Goal: Obtain resource: Download file/media

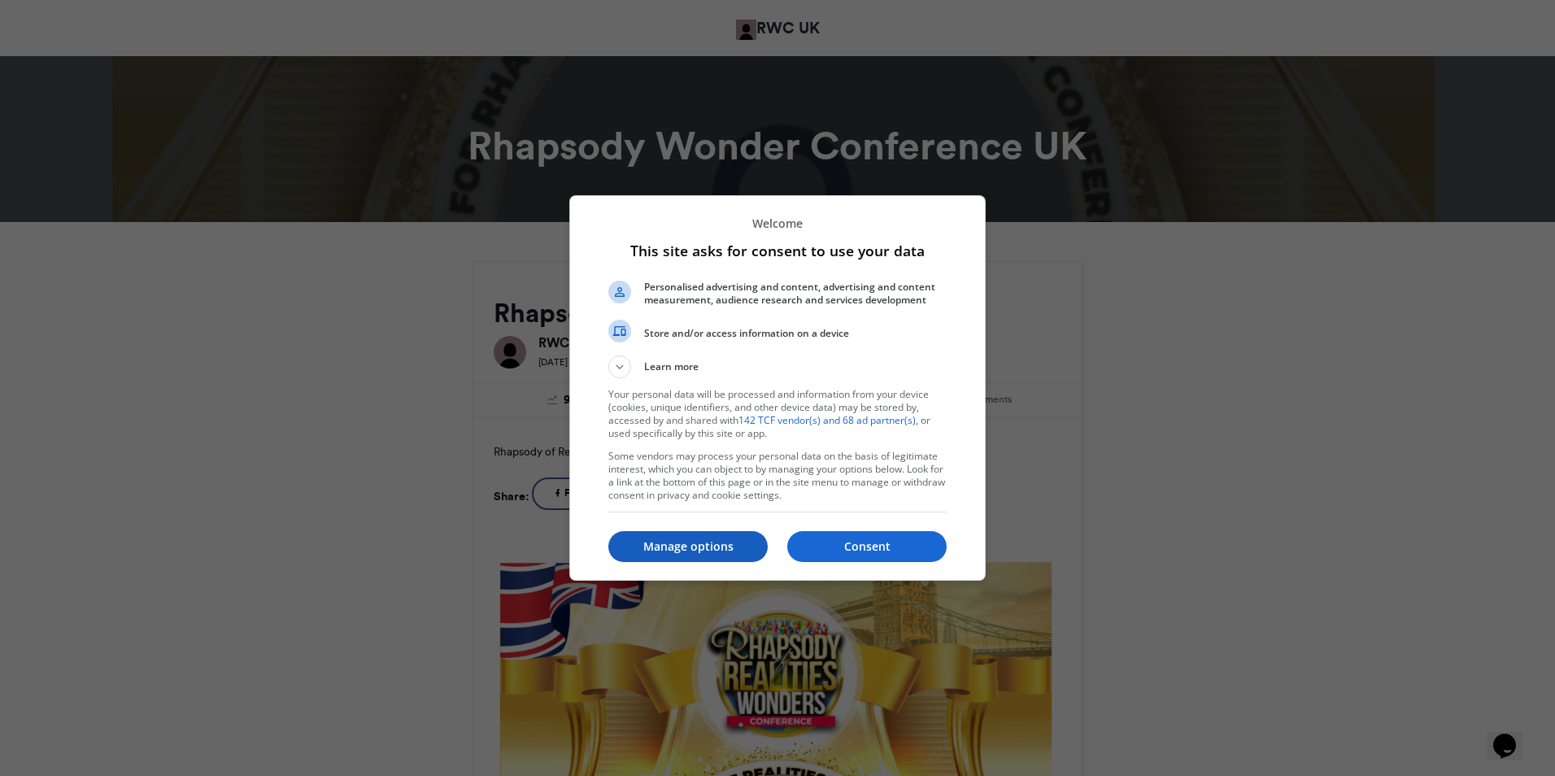
click at [683, 548] on p "Manage options" at bounding box center [688, 547] width 159 height 16
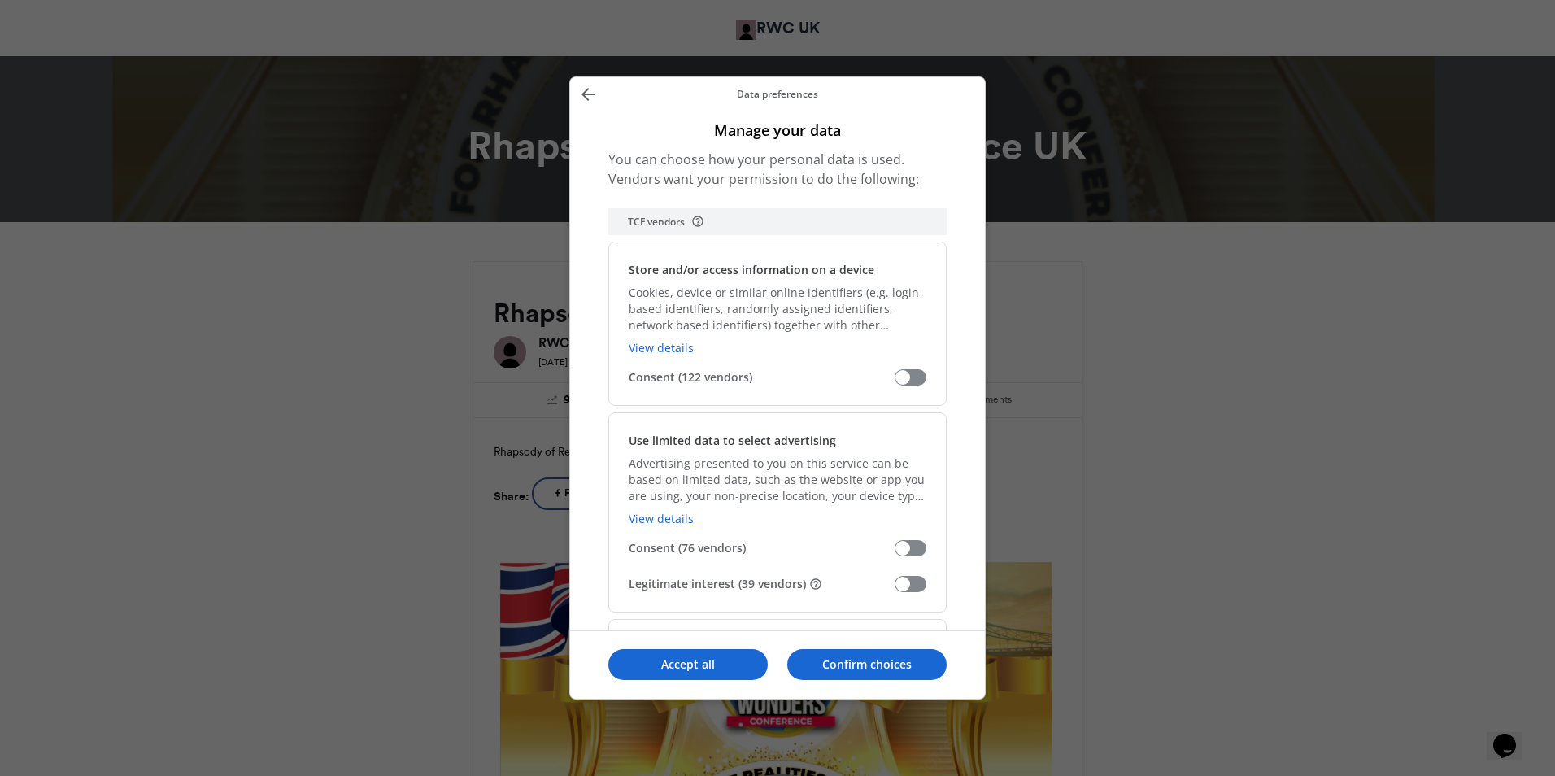
click at [913, 590] on span "Manage your data" at bounding box center [911, 584] width 32 height 16
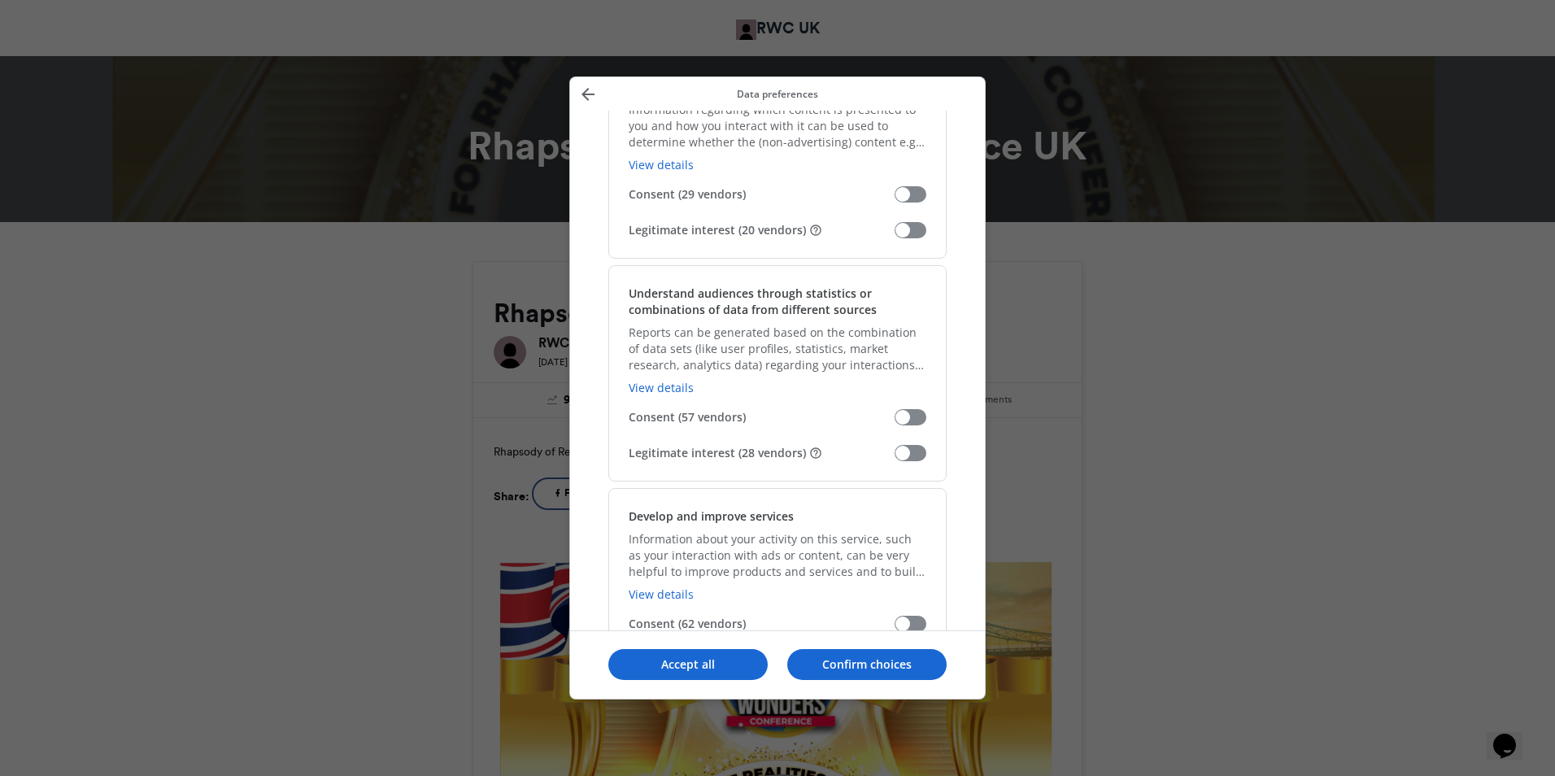
scroll to position [1383, 0]
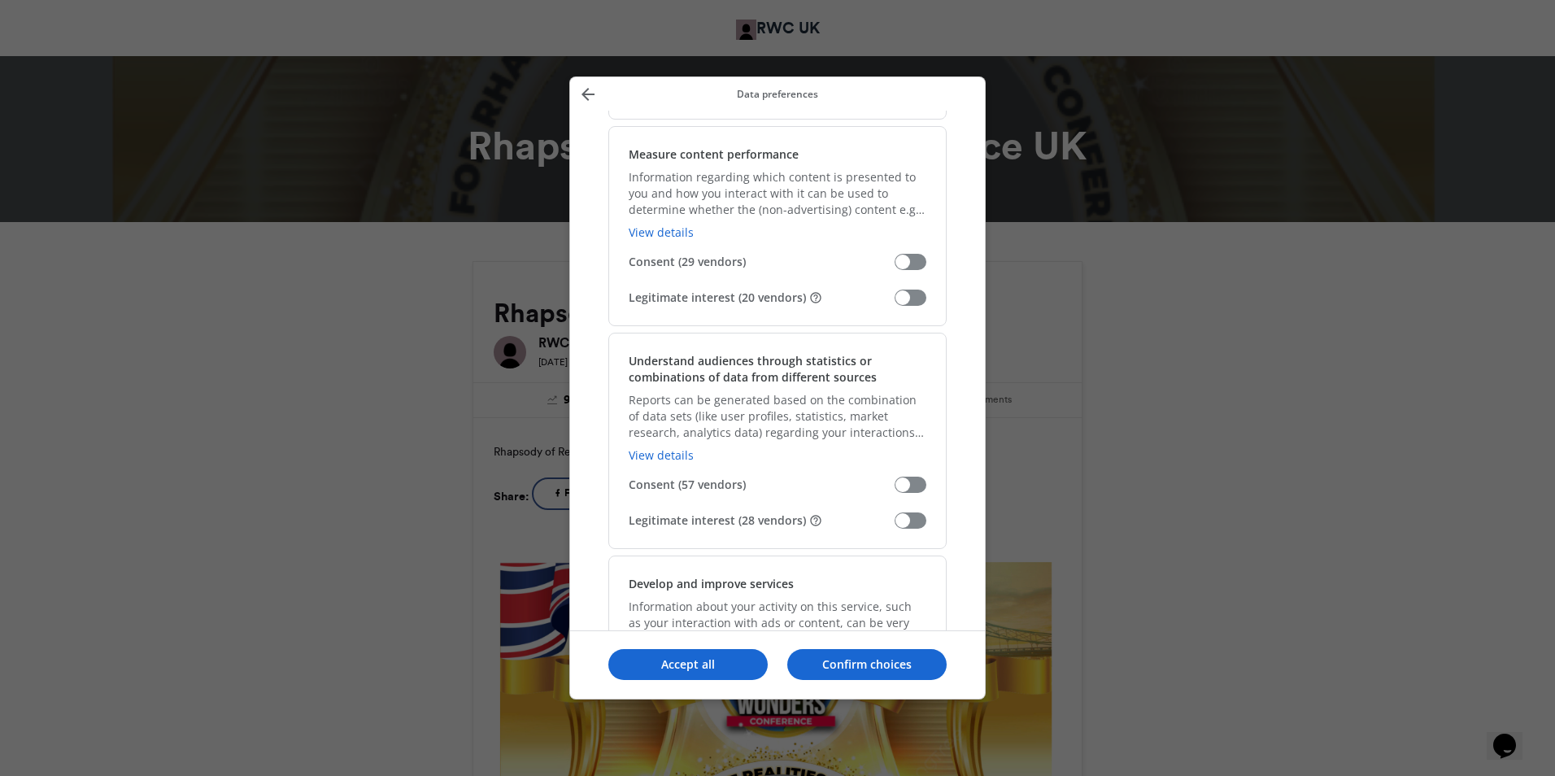
click at [915, 295] on span "Manage your data" at bounding box center [911, 298] width 32 height 16
click at [912, 520] on span "Manage your data" at bounding box center [911, 521] width 32 height 16
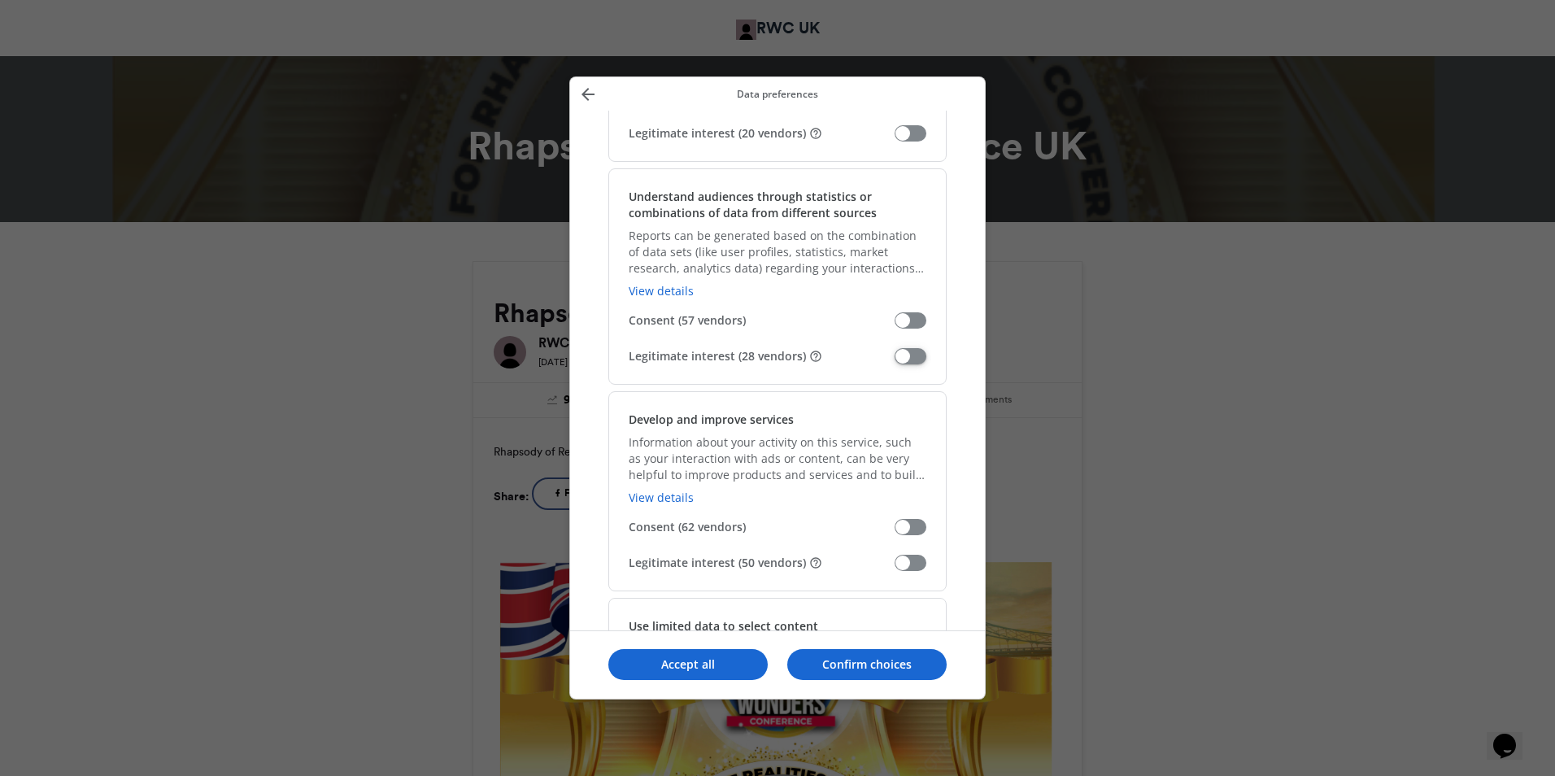
scroll to position [1627, 0]
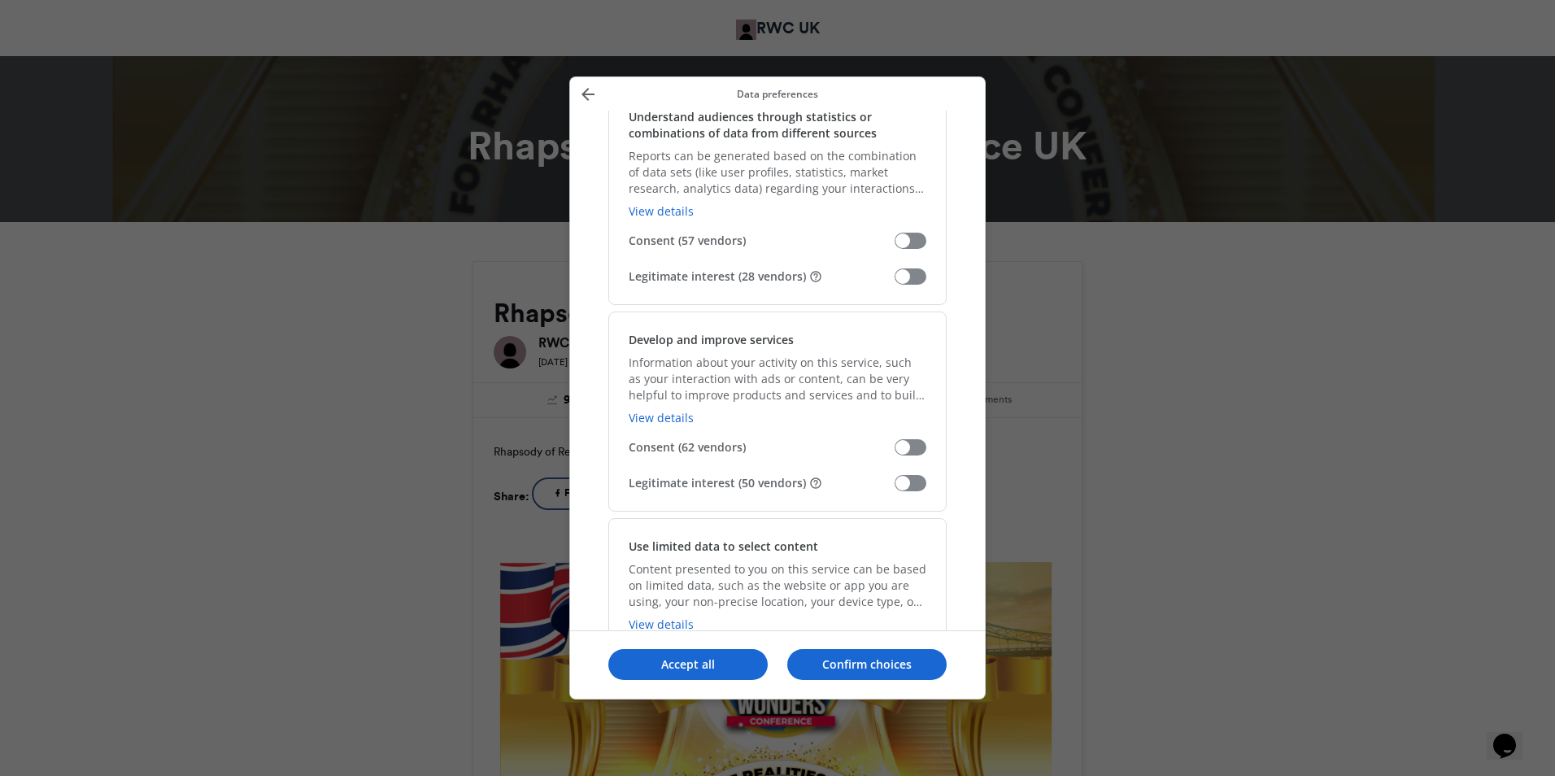
click at [918, 489] on span "Manage your data" at bounding box center [911, 483] width 32 height 16
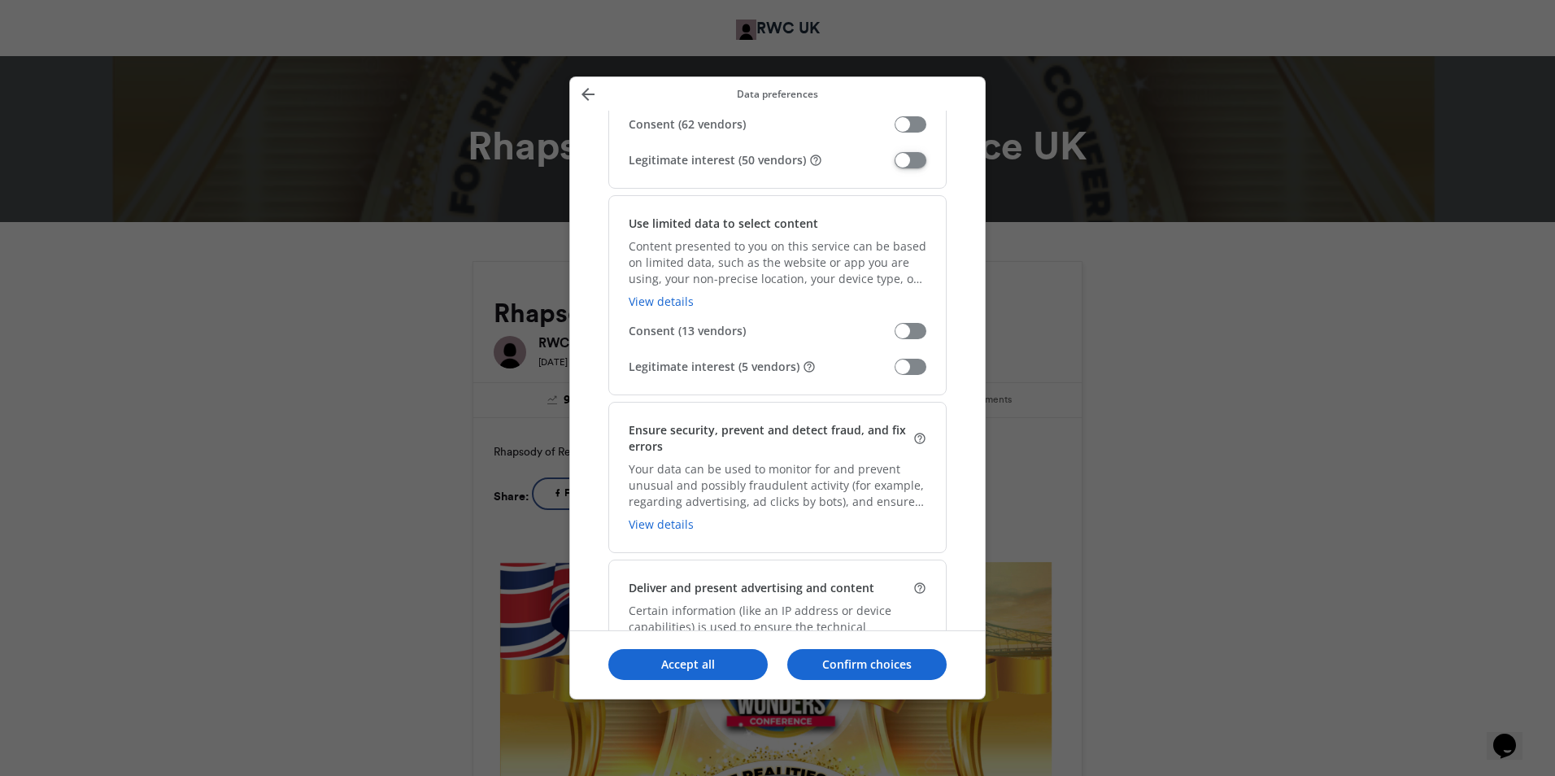
scroll to position [1953, 0]
click at [912, 368] on span "Manage your data" at bounding box center [911, 364] width 32 height 16
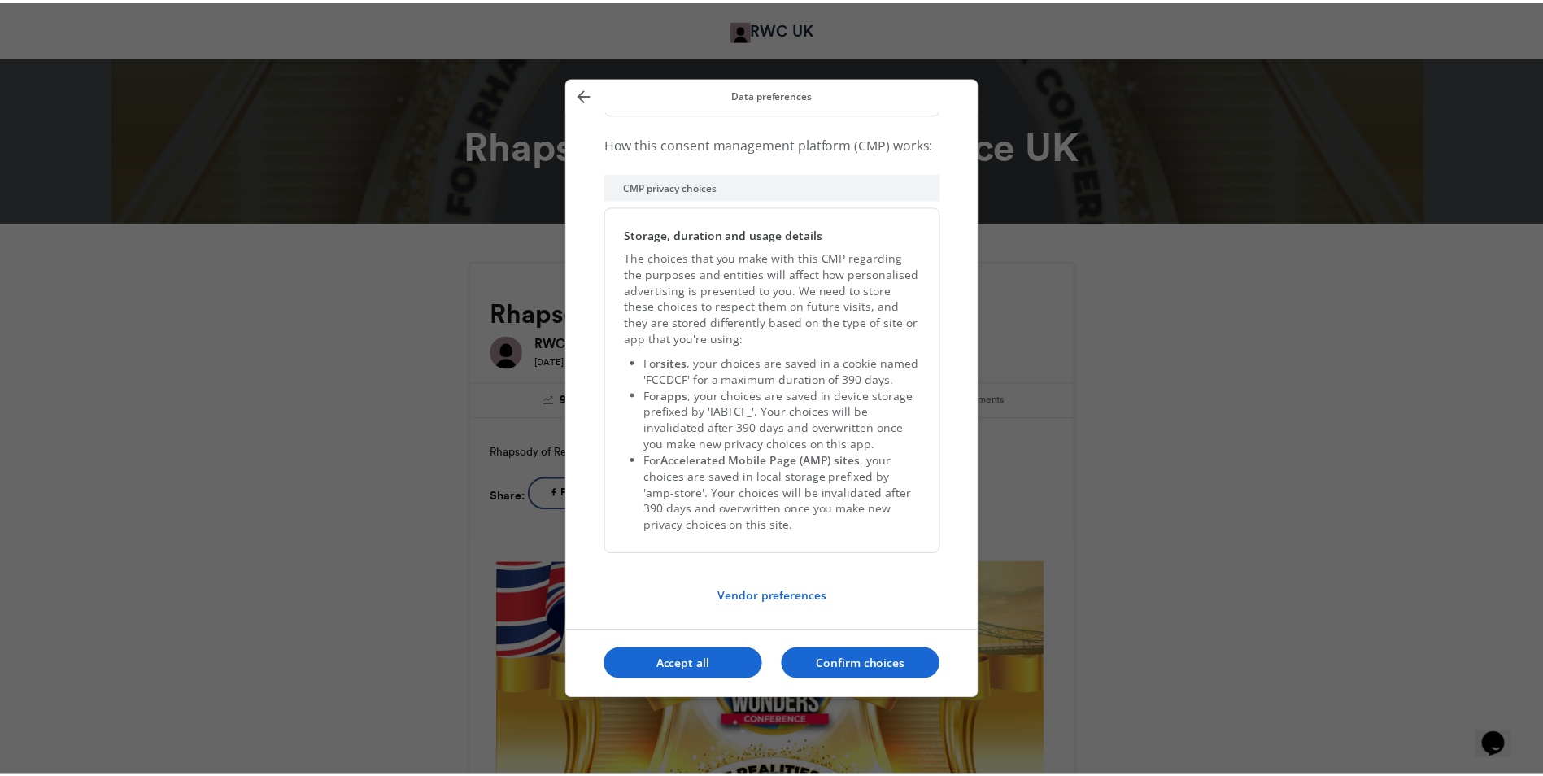
scroll to position [3285, 0]
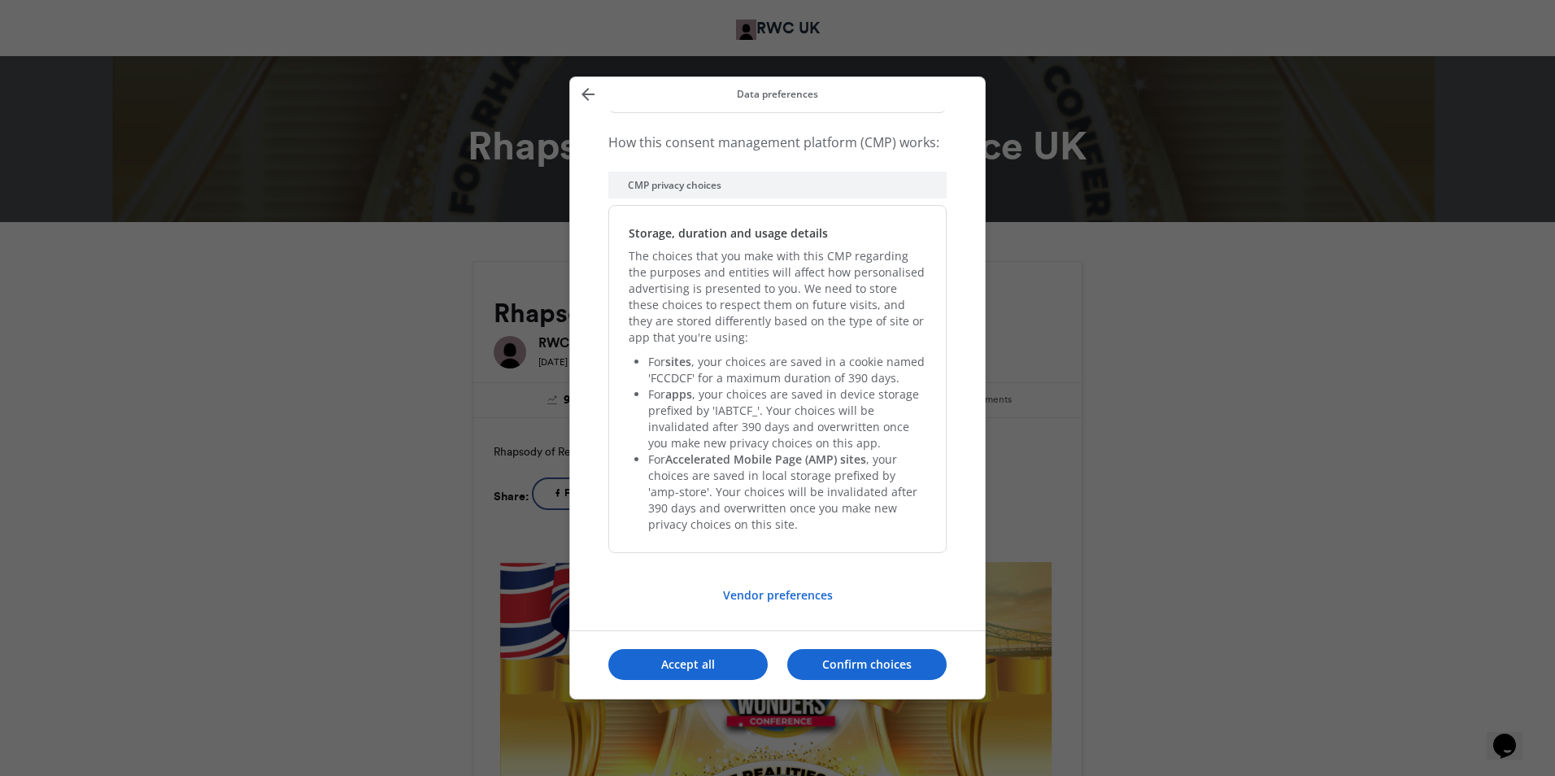
click at [856, 665] on p "Confirm choices" at bounding box center [867, 665] width 159 height 16
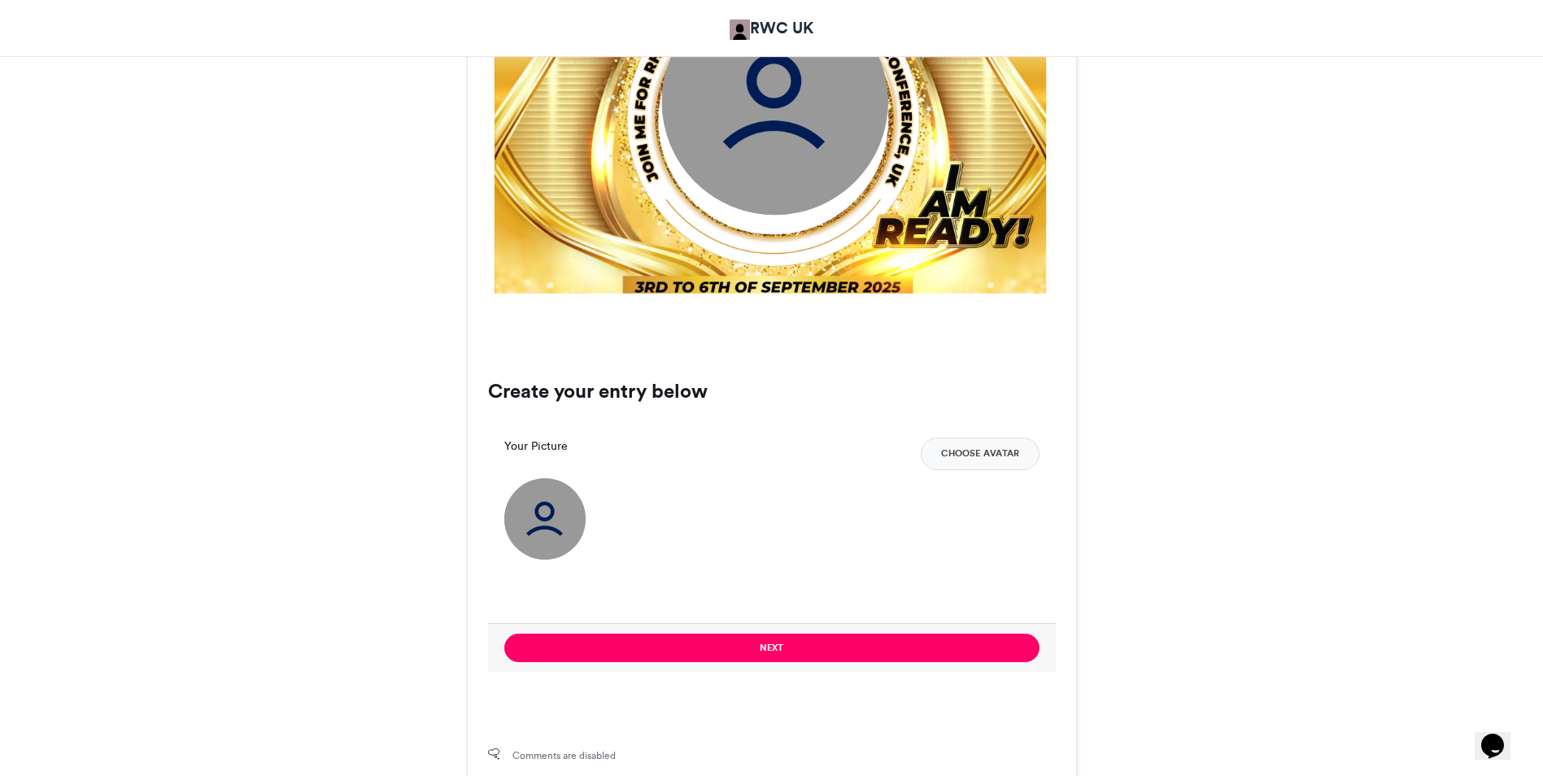
scroll to position [814, 0]
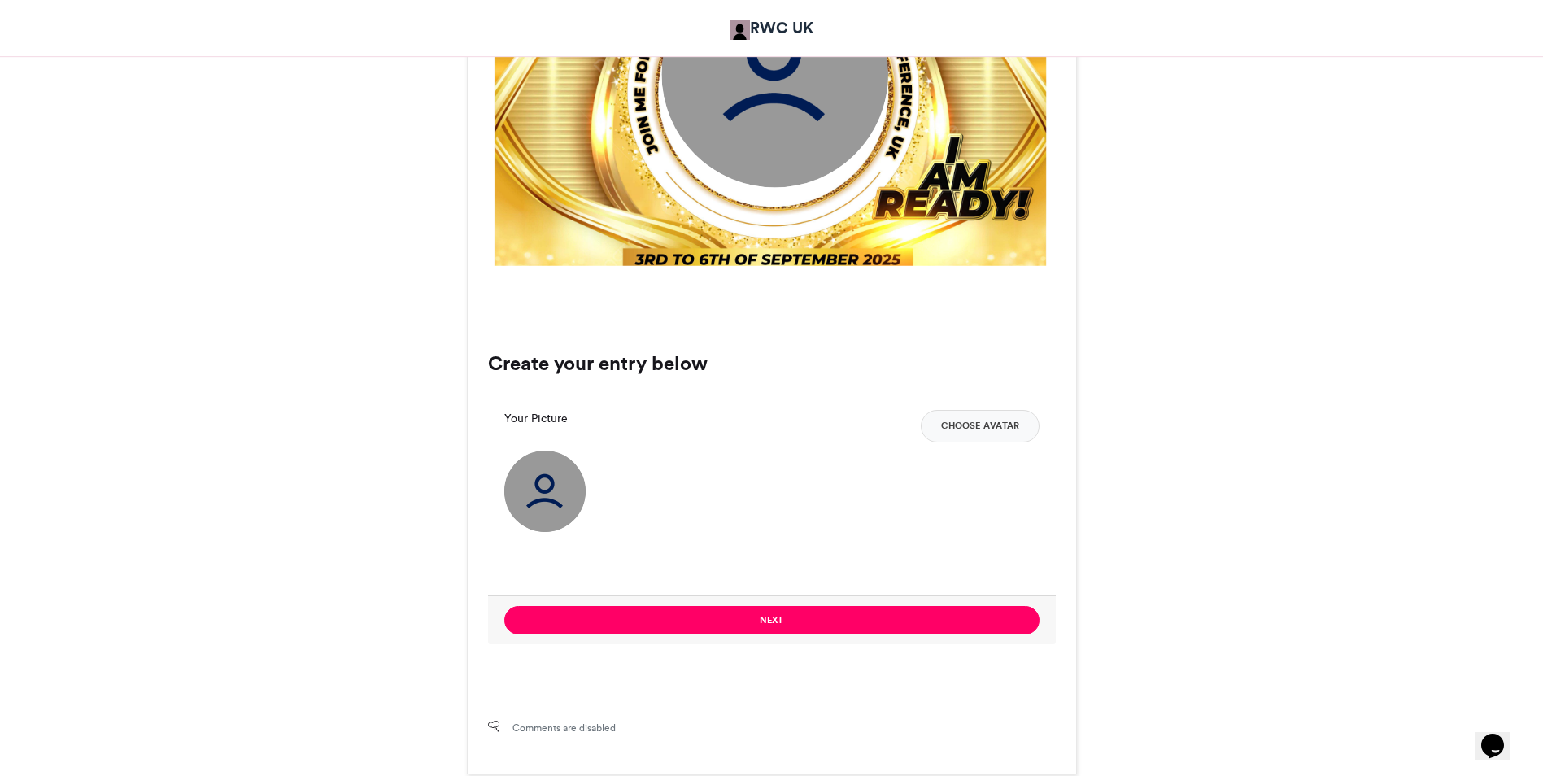
click at [556, 503] on img at bounding box center [544, 491] width 81 height 81
click at [959, 433] on button "Choose Avatar" at bounding box center [980, 426] width 119 height 33
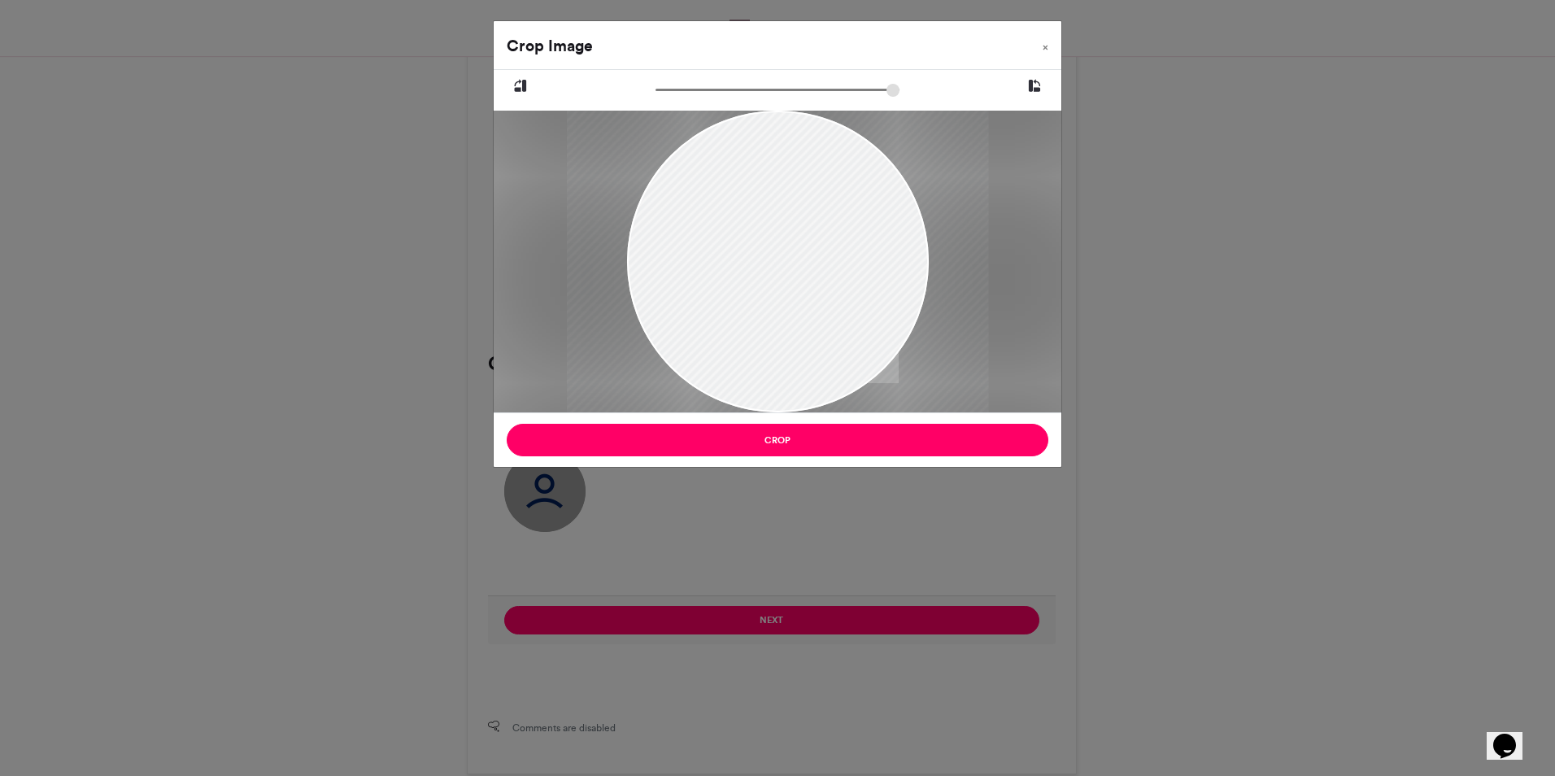
drag, startPoint x: 662, startPoint y: 93, endPoint x: 678, endPoint y: 104, distance: 19.9
click at [678, 98] on input "zoom" at bounding box center [778, 89] width 244 height 15
drag, startPoint x: 788, startPoint y: 268, endPoint x: 784, endPoint y: 333, distance: 65.2
click at [784, 333] on div at bounding box center [774, 319] width 421 height 417
click at [784, 337] on div at bounding box center [774, 319] width 421 height 417
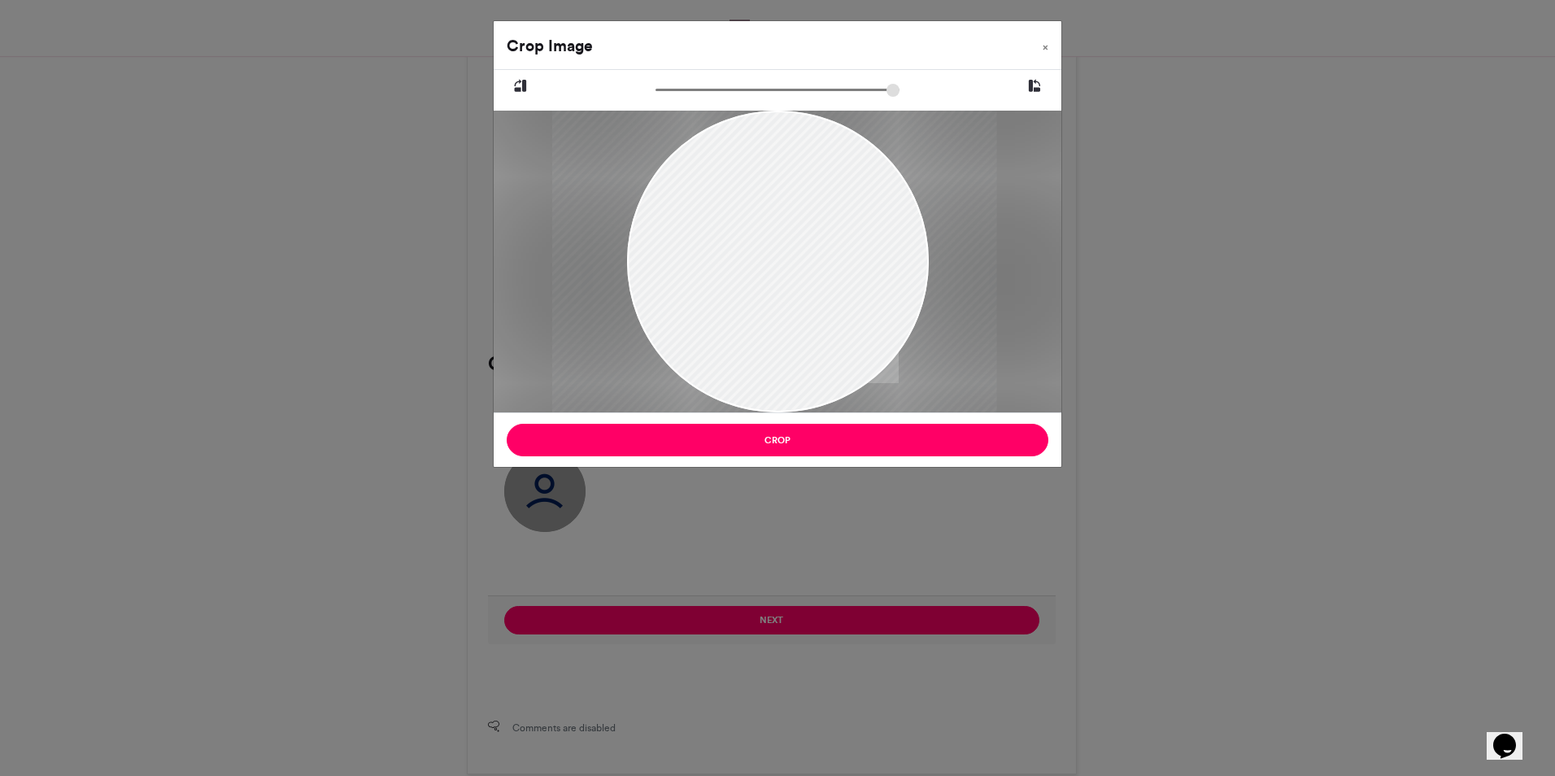
type input "******"
click at [682, 93] on input "zoom" at bounding box center [778, 89] width 244 height 15
drag, startPoint x: 745, startPoint y: 270, endPoint x: 744, endPoint y: 283, distance: 13.0
click at [744, 283] on div at bounding box center [774, 329] width 445 height 439
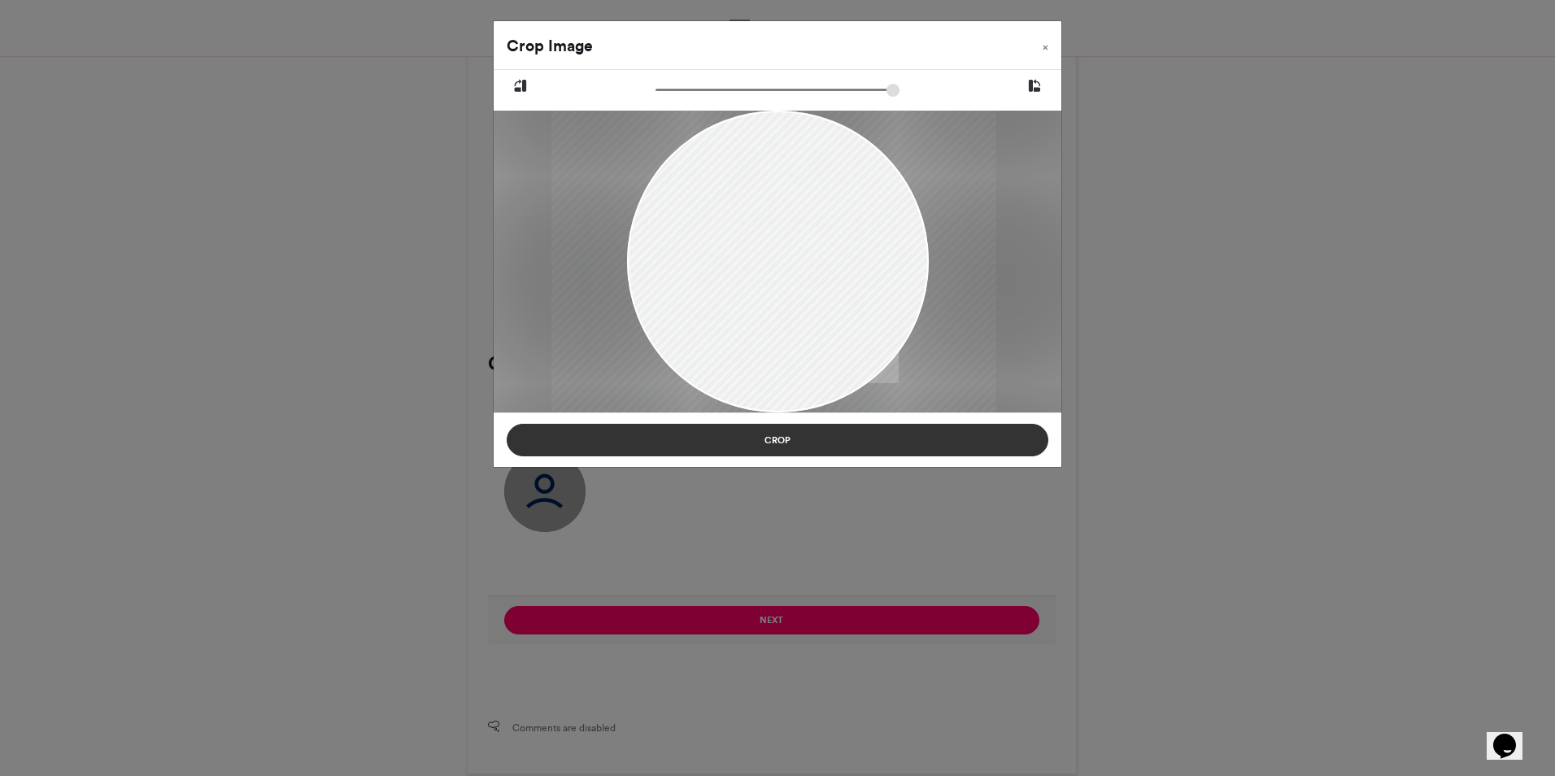
click at [791, 440] on button "Crop" at bounding box center [778, 440] width 542 height 33
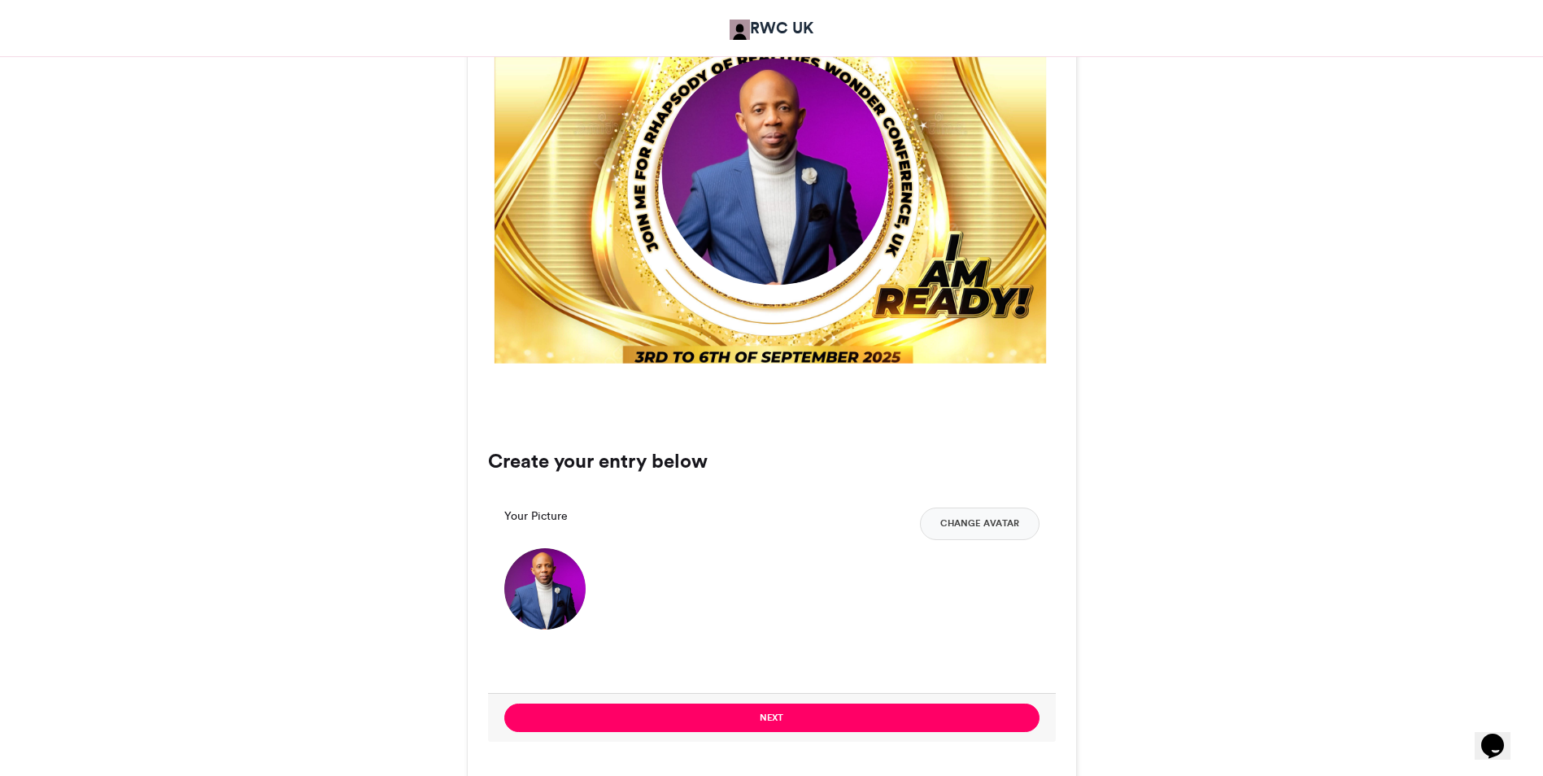
scroll to position [732, 0]
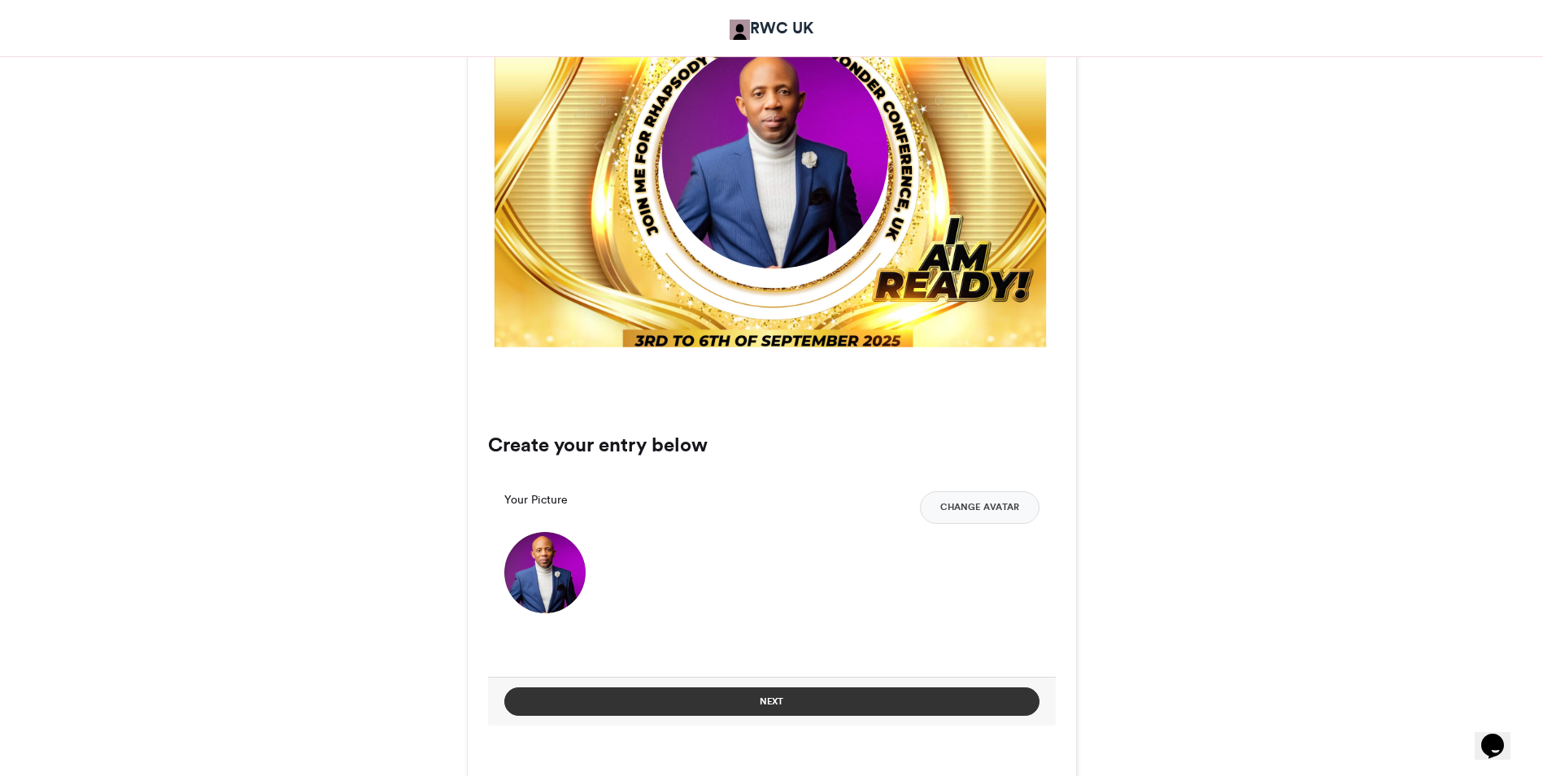
click at [795, 708] on button "Next" at bounding box center [771, 701] width 535 height 28
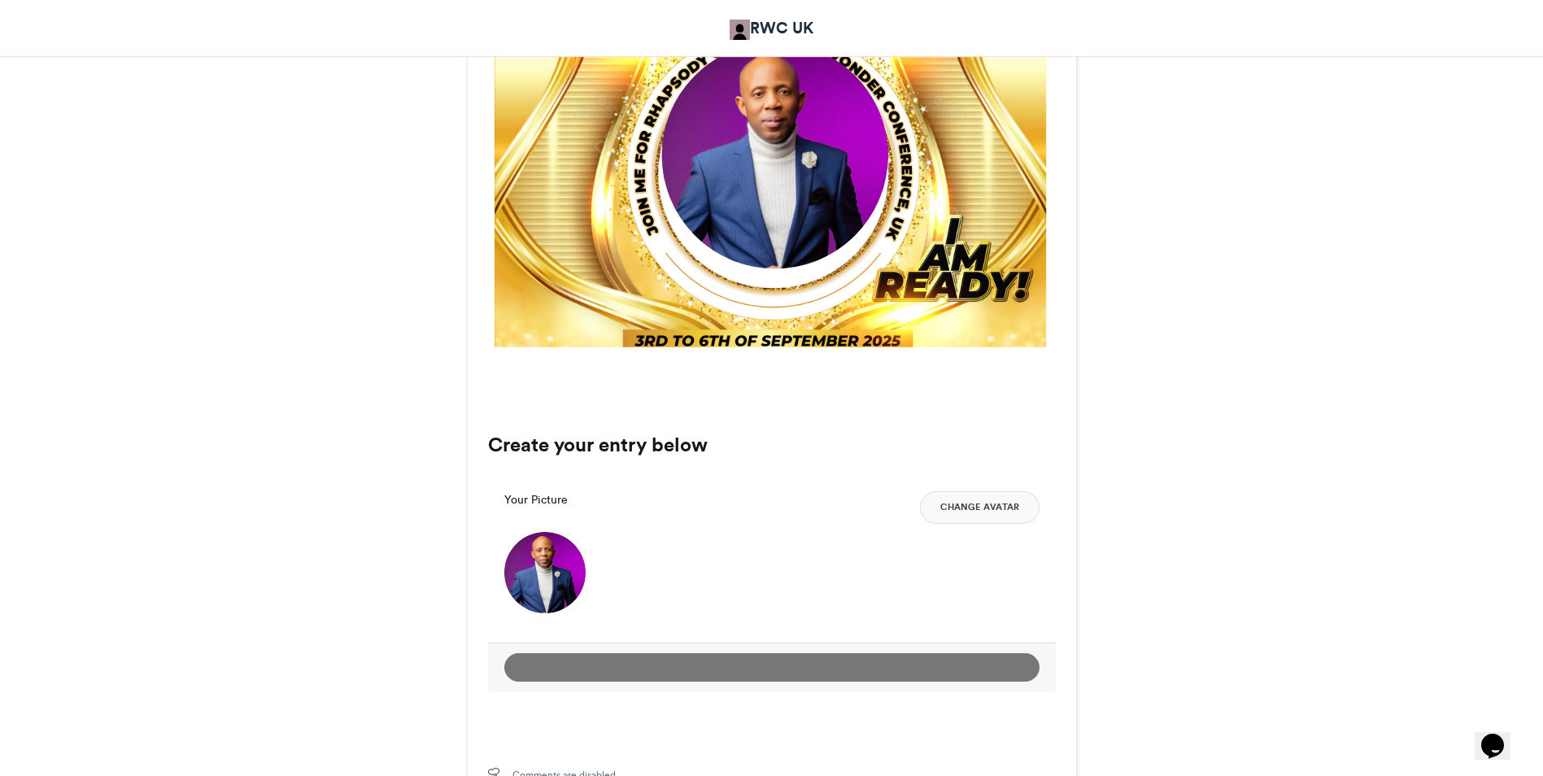
scroll to position [504, 0]
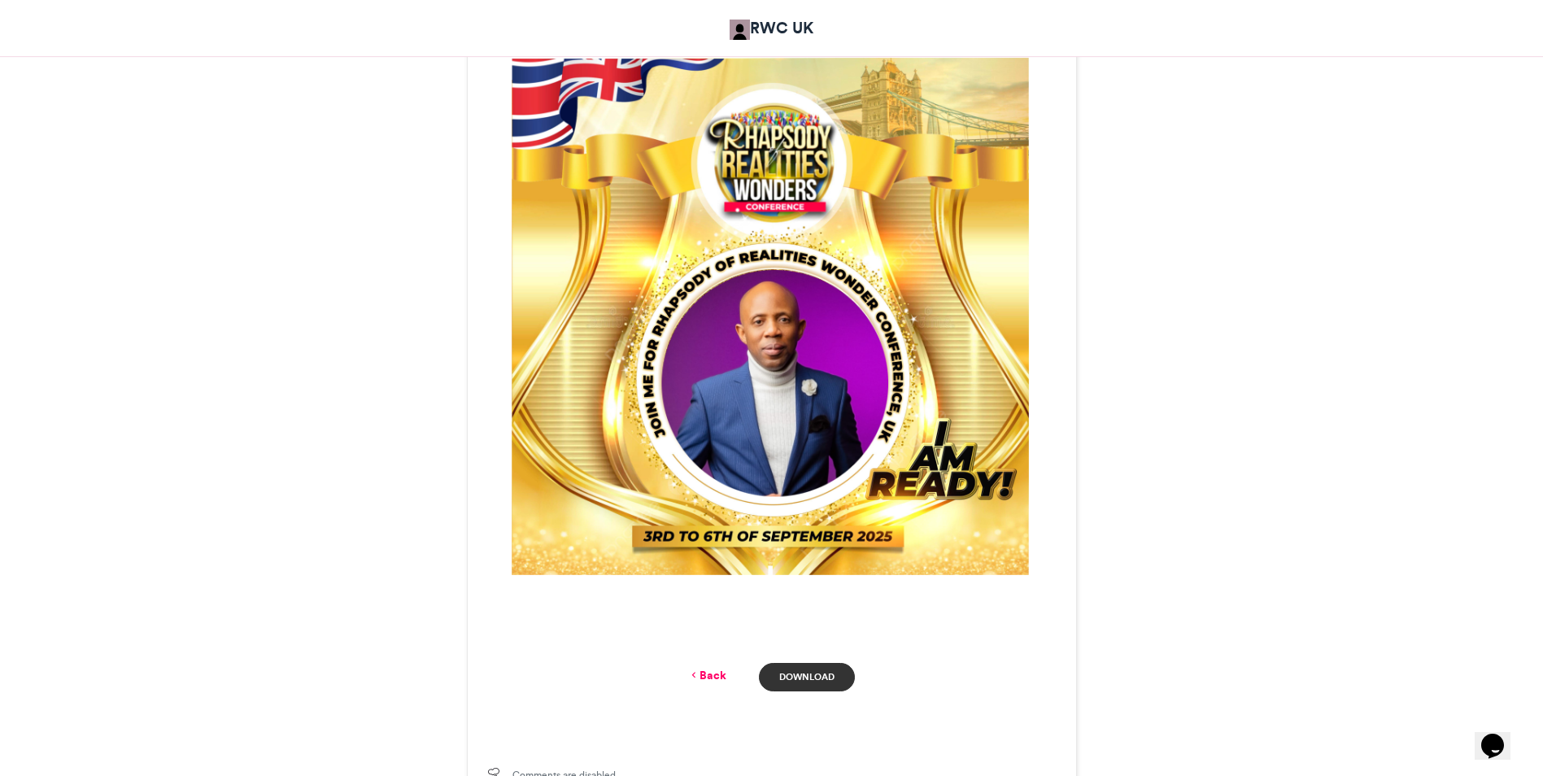
click at [781, 678] on link "Download" at bounding box center [806, 677] width 95 height 28
